Goal: Task Accomplishment & Management: Complete application form

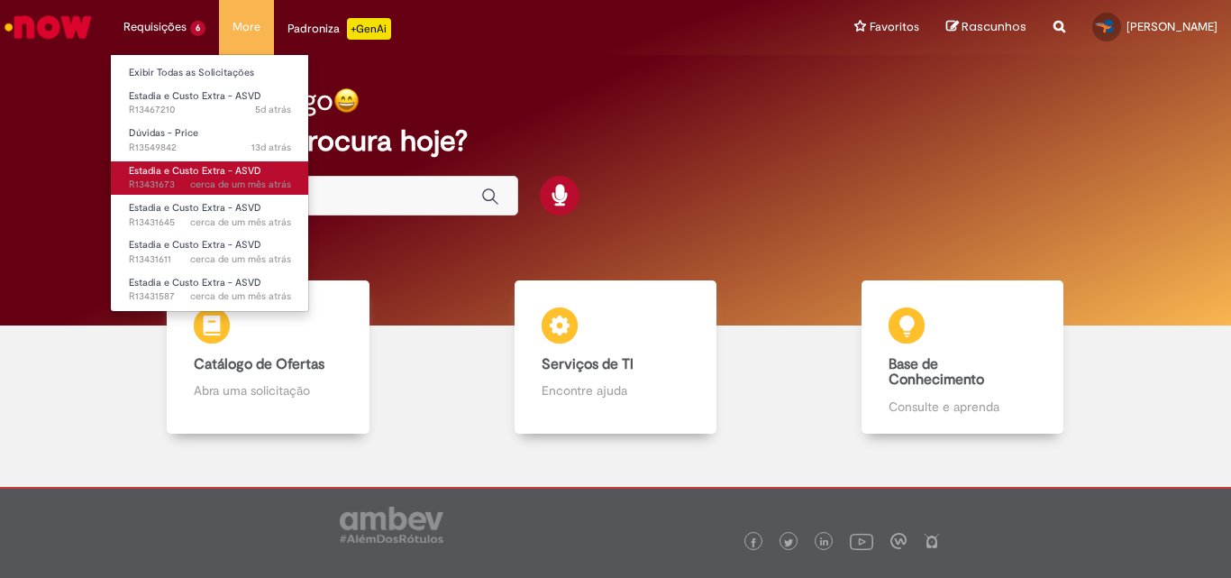
click at [209, 171] on span "Estadia e Custo Extra - ASVD" at bounding box center [195, 171] width 132 height 14
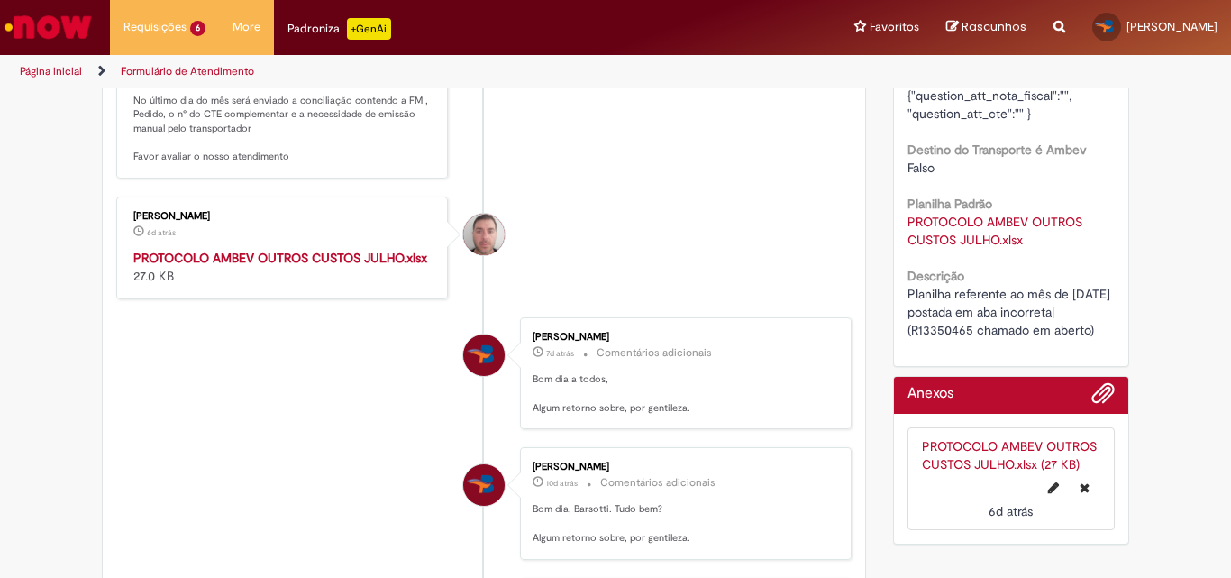
scroll to position [631, 0]
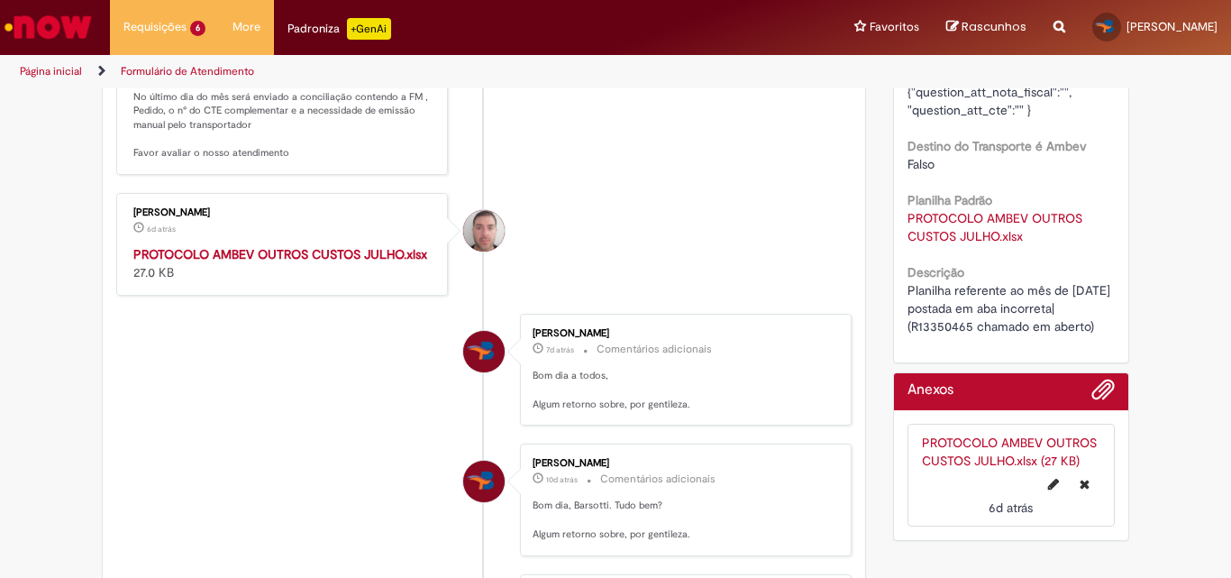
click at [944, 454] on link "PROTOCOLO AMBEV OUTROS CUSTOS JULHO.xlsx (27 KB)" at bounding box center [1009, 451] width 175 height 34
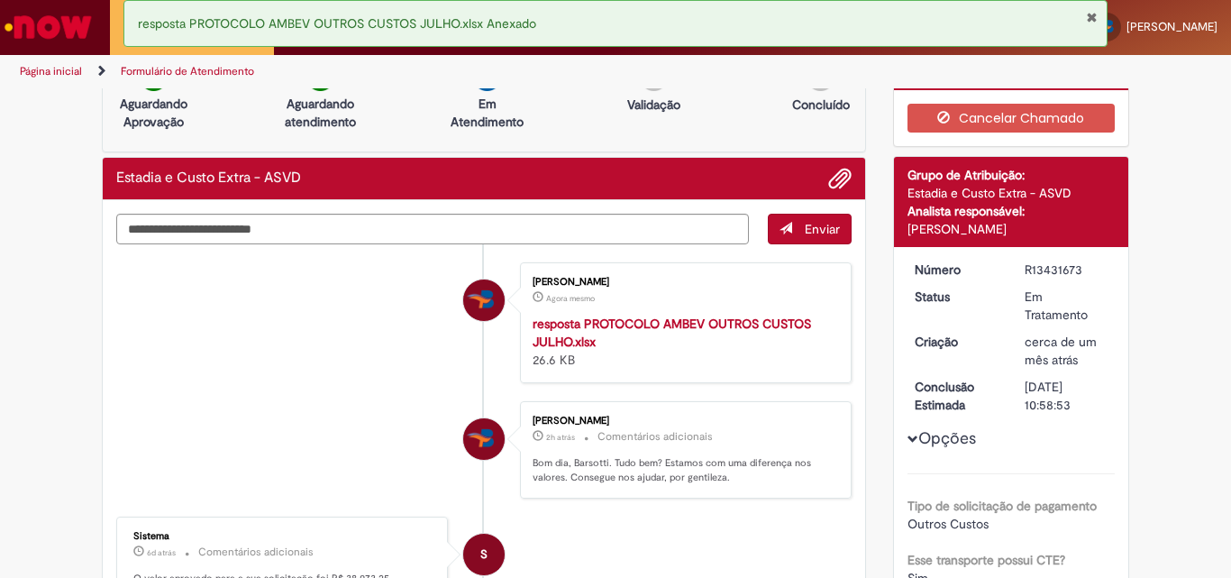
scroll to position [0, 0]
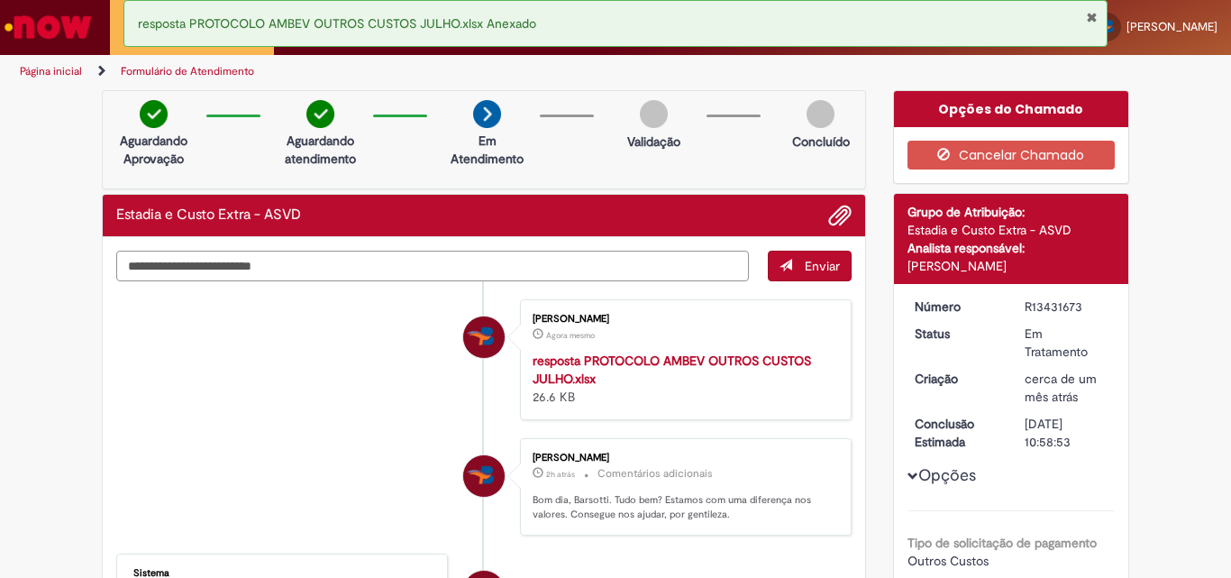
click at [570, 257] on textarea "Digite sua mensagem aqui..." at bounding box center [432, 266] width 633 height 31
type textarea "********"
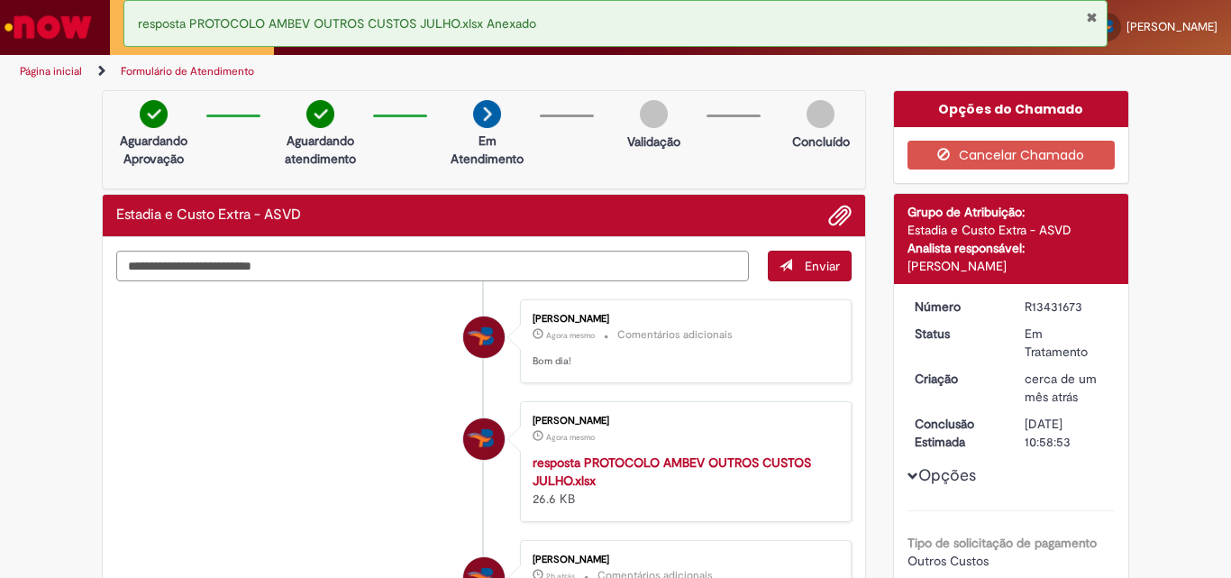
click at [600, 272] on textarea "Digite sua mensagem aqui..." at bounding box center [432, 266] width 633 height 31
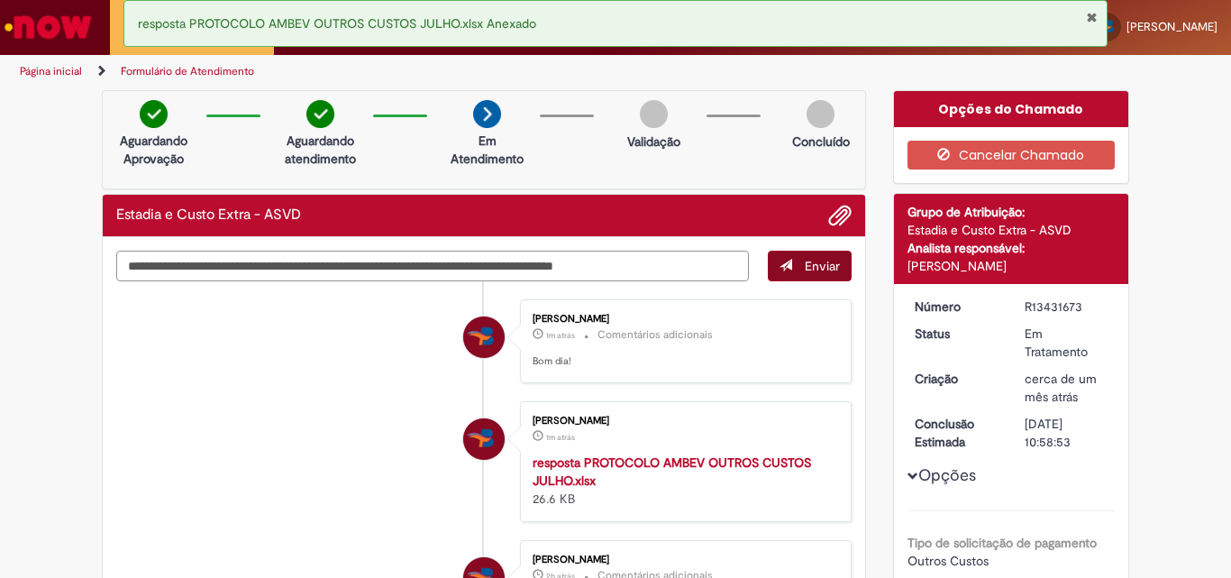
type textarea "**********"
click at [826, 269] on span "Enviar" at bounding box center [822, 266] width 35 height 16
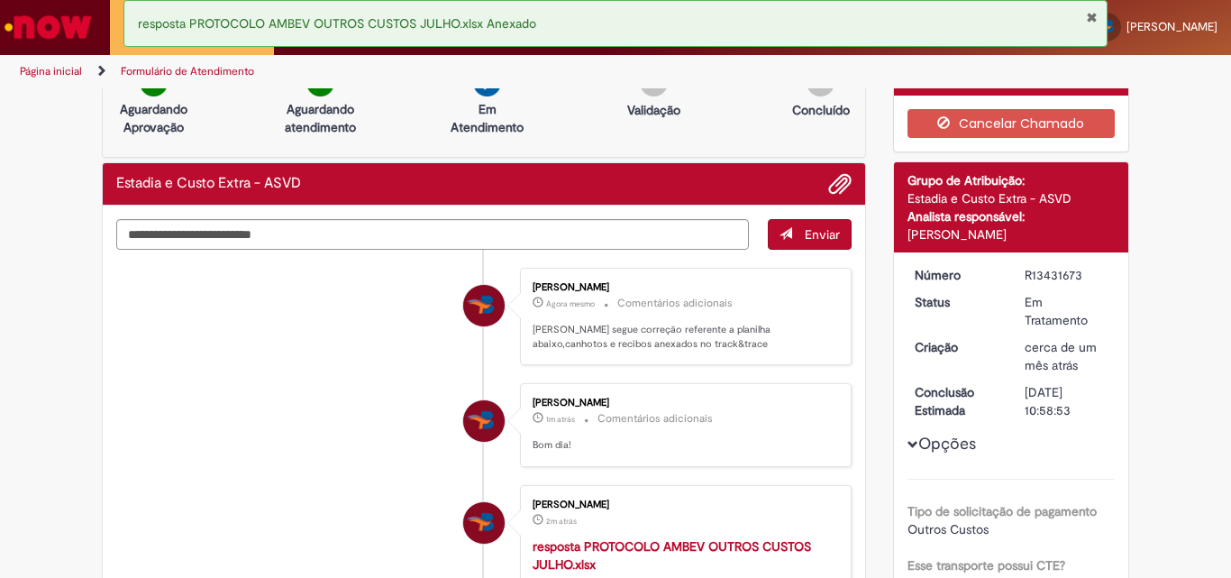
scroll to position [47, 0]
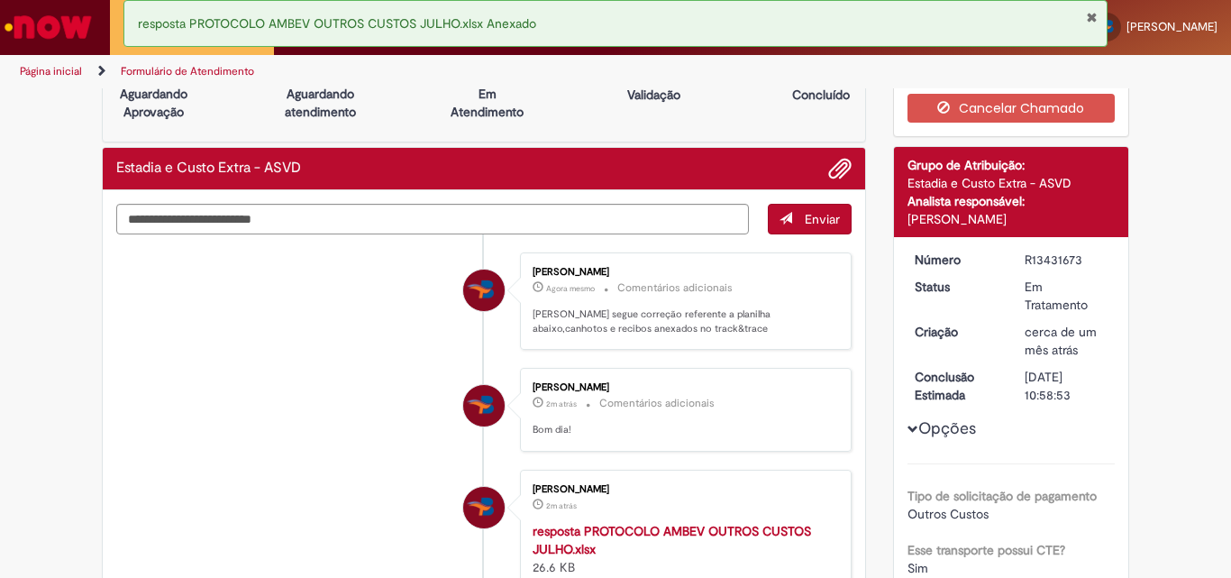
click at [1095, 20] on button "Fechar Notificação" at bounding box center [1092, 17] width 12 height 14
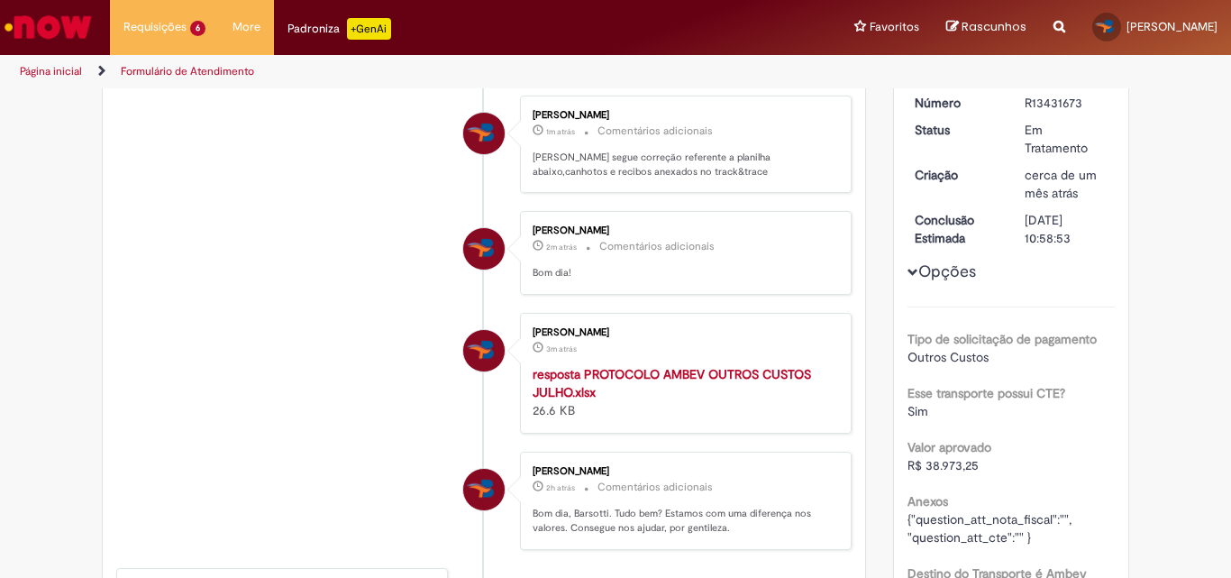
scroll to position [0, 0]
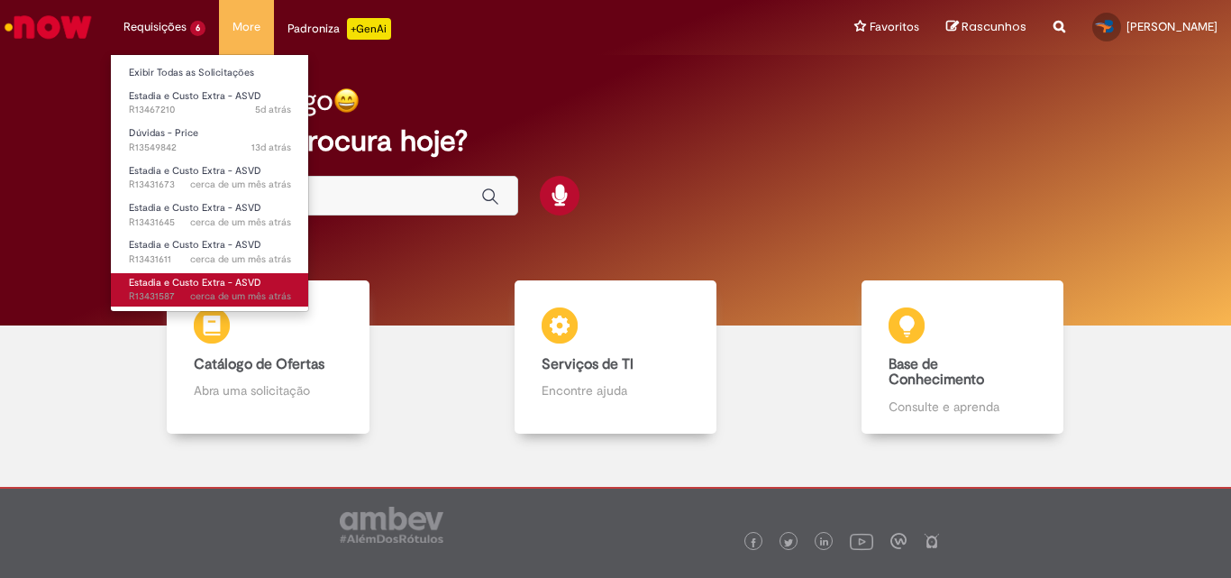
click at [136, 286] on span "Estadia e Custo Extra - ASVD" at bounding box center [195, 283] width 132 height 14
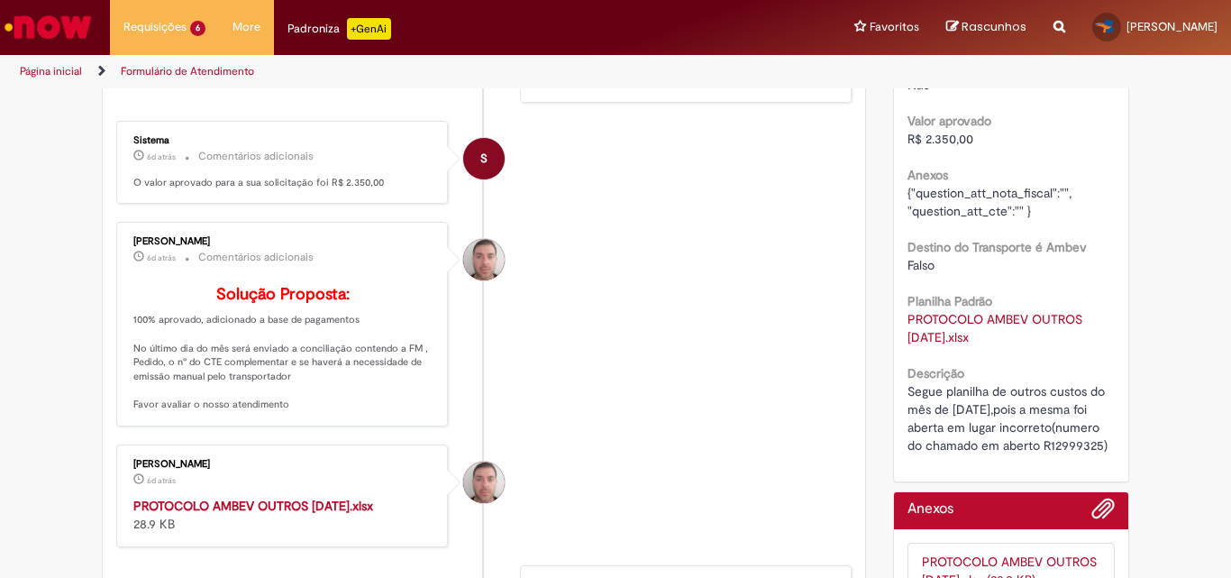
scroll to position [554, 0]
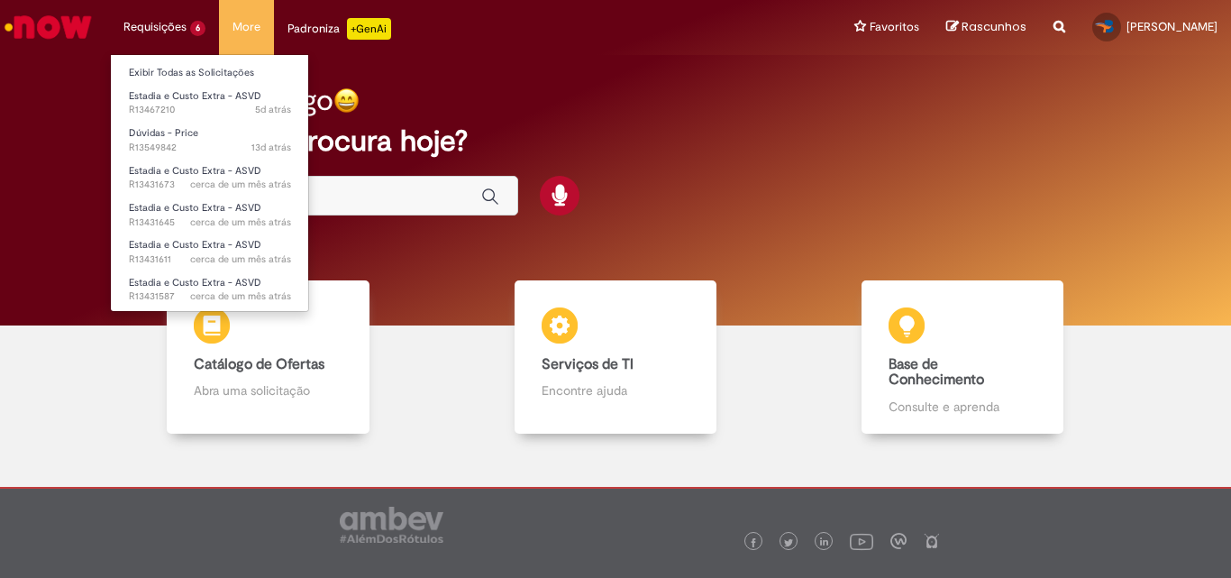
click at [136, 26] on li "Requisições 6 Exibir Todas as Solicitações Estadia e Custo Extra - ASVD 5d atrá…" at bounding box center [164, 27] width 109 height 54
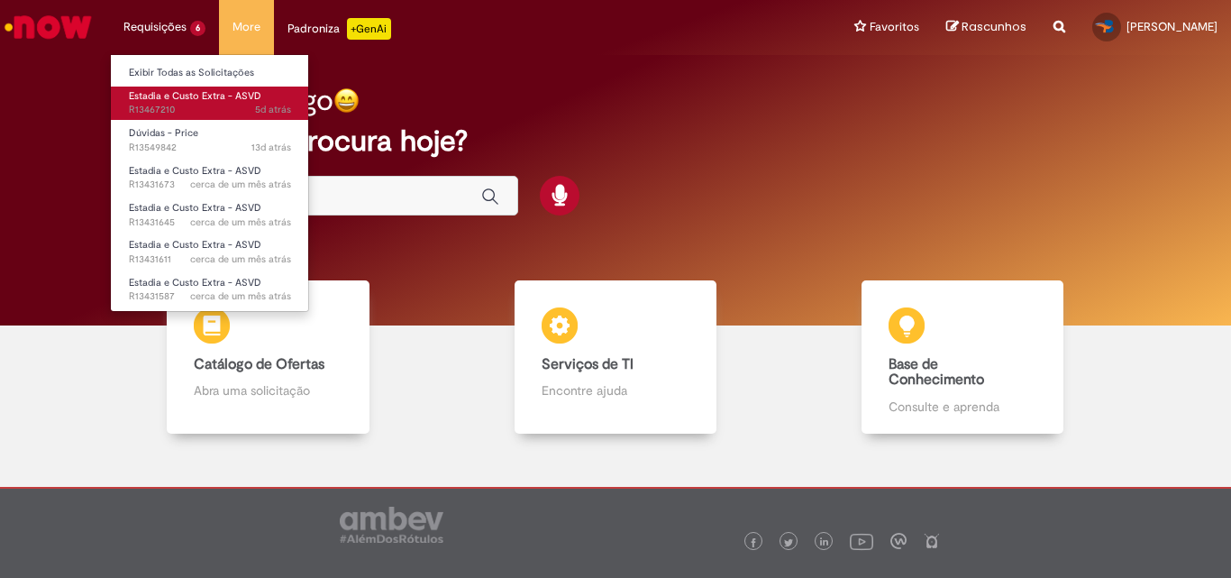
click at [175, 103] on link "Estadia e Custo Extra - ASVD 5d atrás 5 dias atrás R13467210" at bounding box center [210, 103] width 198 height 33
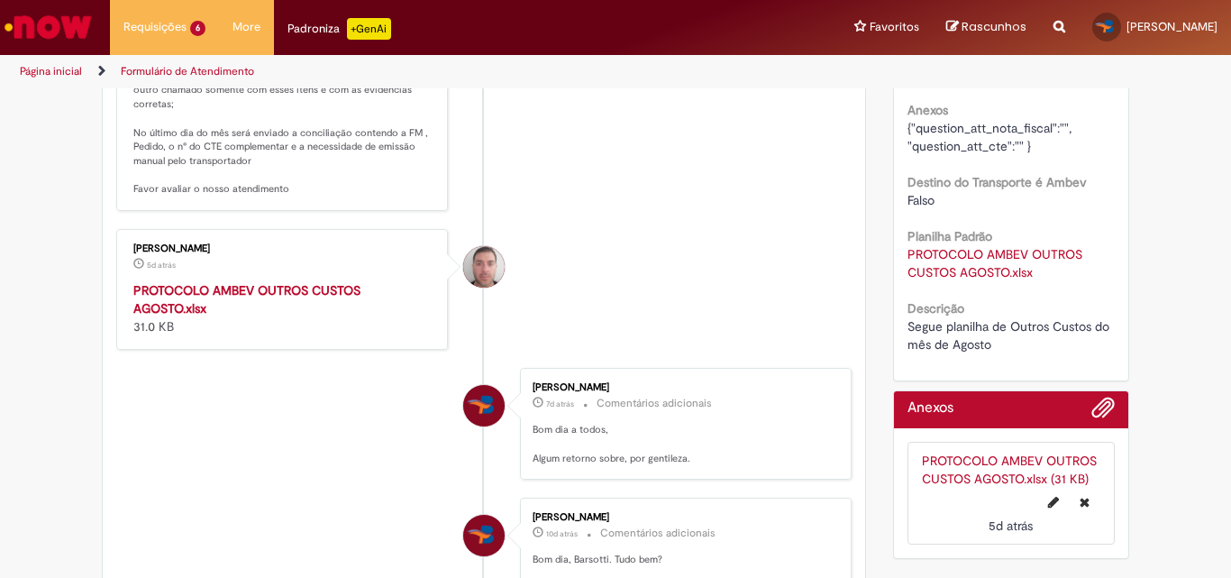
scroll to position [631, 0]
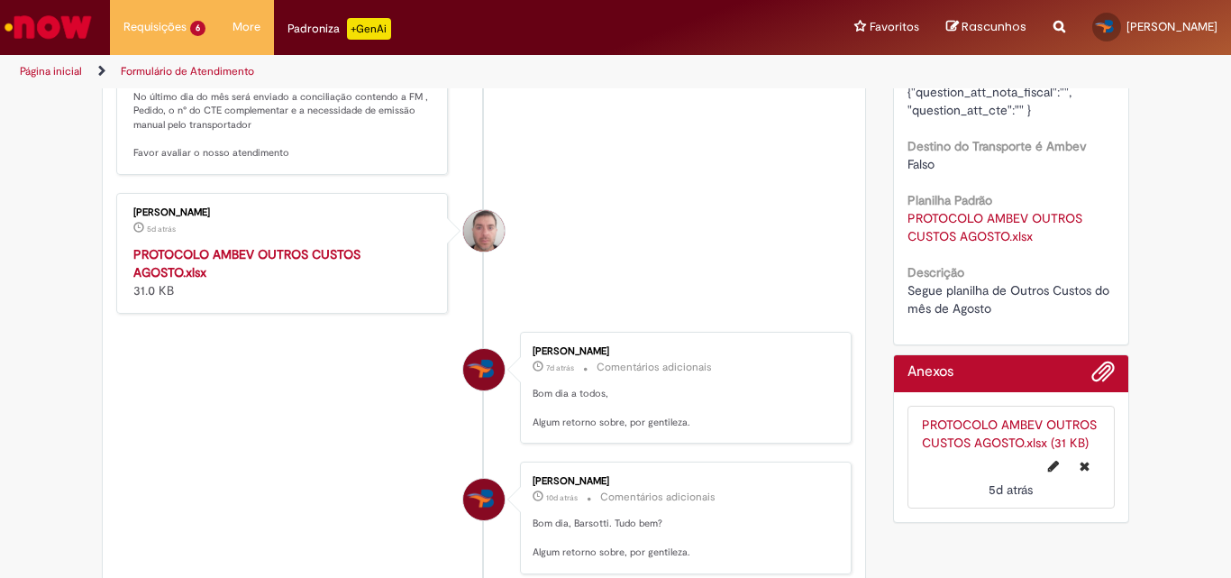
click at [228, 280] on strong "PROTOCOLO AMBEV OUTROS CUSTOS AGOSTO.xlsx" at bounding box center [246, 263] width 227 height 34
